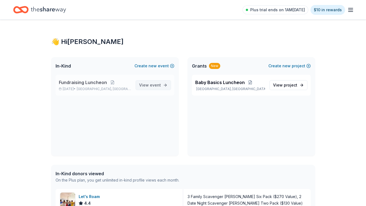
click at [150, 86] on span "event" at bounding box center [155, 85] width 11 height 5
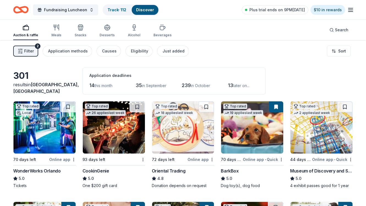
click at [144, 9] on link "Discover" at bounding box center [145, 9] width 18 height 5
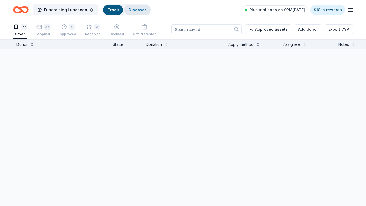
scroll to position [0, 0]
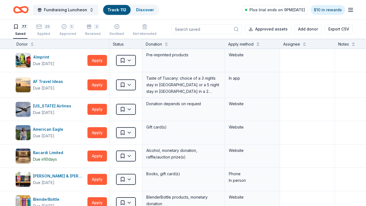
click at [237, 29] on icon at bounding box center [235, 28] width 5 height 5
click at [141, 9] on link "Discover" at bounding box center [145, 9] width 18 height 5
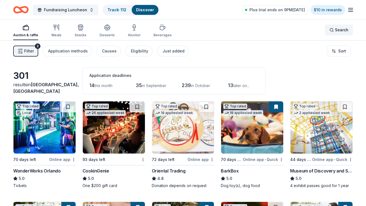
click at [334, 30] on div "Search" at bounding box center [338, 30] width 19 height 7
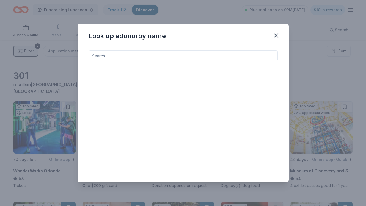
click at [200, 52] on input at bounding box center [183, 55] width 189 height 11
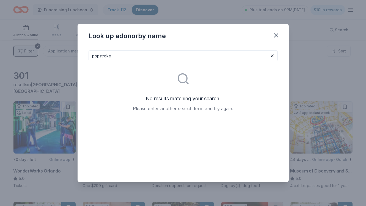
click at [100, 56] on input "popstroke" at bounding box center [183, 55] width 189 height 11
type input "pop stroke"
click at [276, 36] on icon "button" at bounding box center [276, 36] width 4 height 4
